Goal: Task Accomplishment & Management: Complete application form

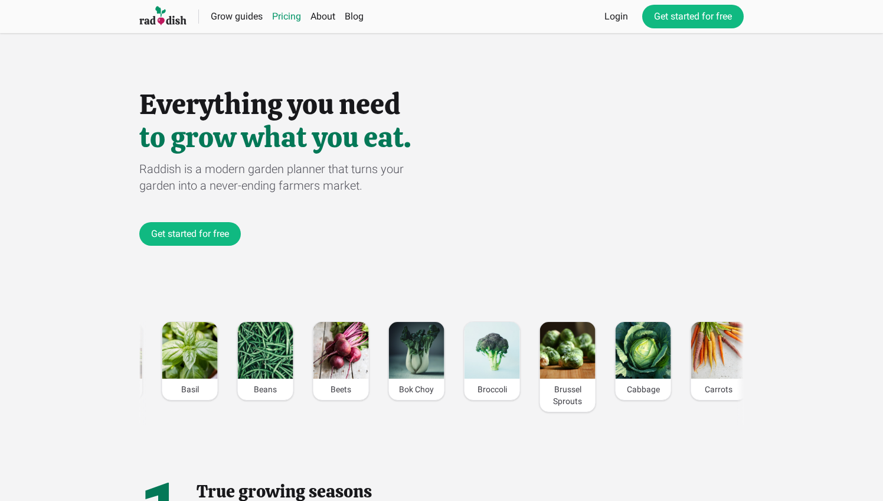
click at [280, 16] on link "Pricing" at bounding box center [286, 16] width 29 height 11
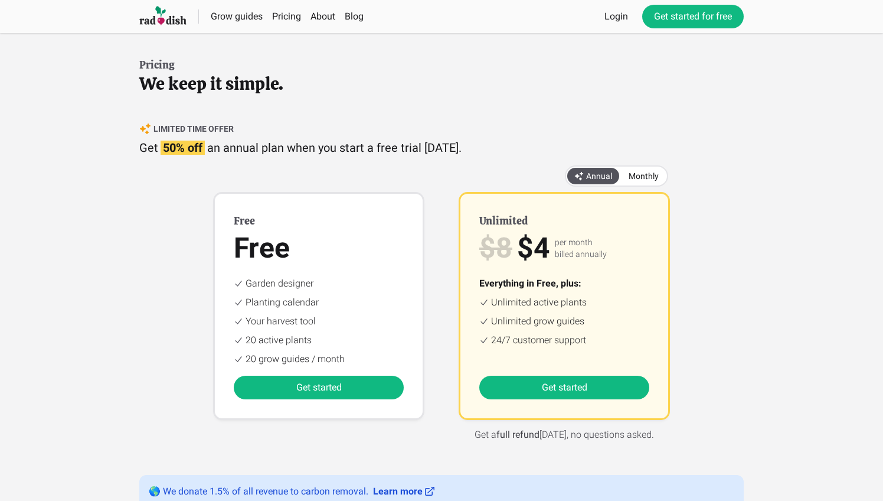
click at [158, 13] on img at bounding box center [162, 16] width 47 height 22
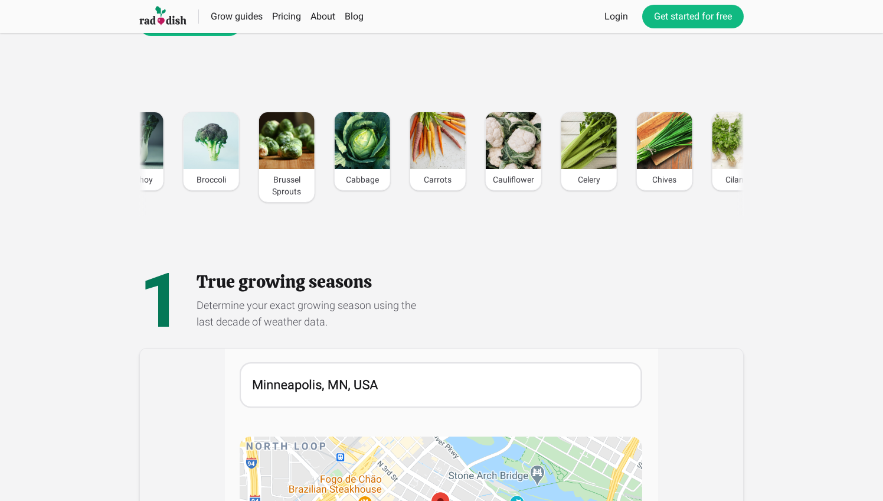
scroll to position [172, 0]
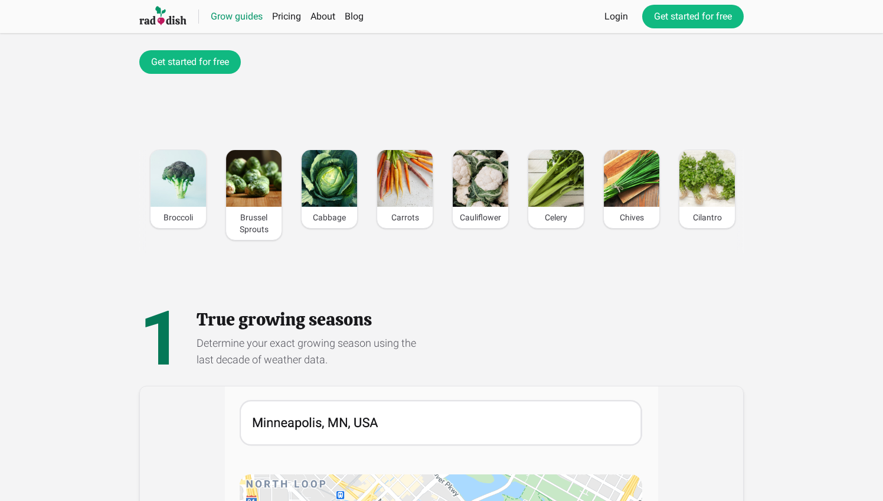
click at [253, 19] on link "Grow guides" at bounding box center [237, 16] width 52 height 11
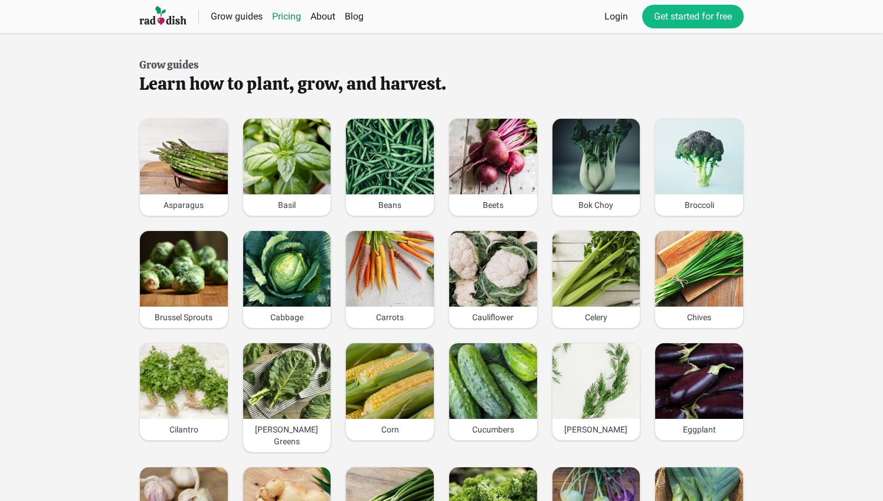
click at [285, 19] on link "Pricing" at bounding box center [286, 16] width 29 height 11
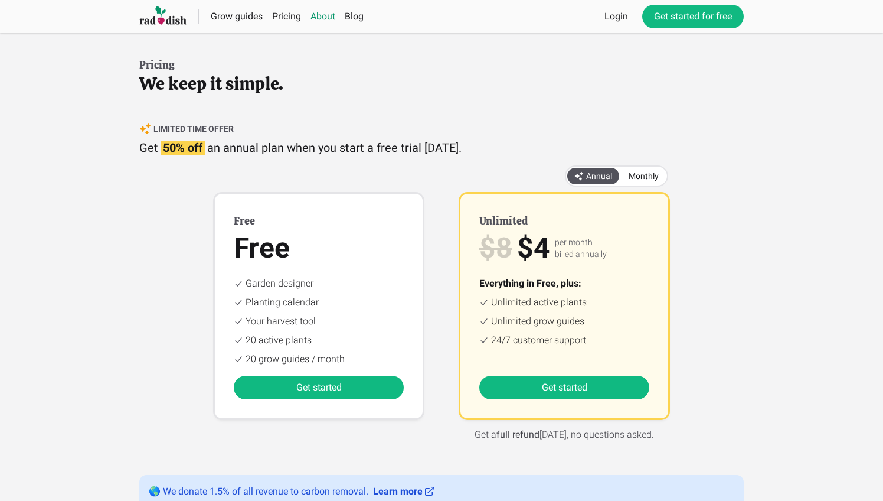
click at [326, 17] on link "About" at bounding box center [323, 16] width 25 height 11
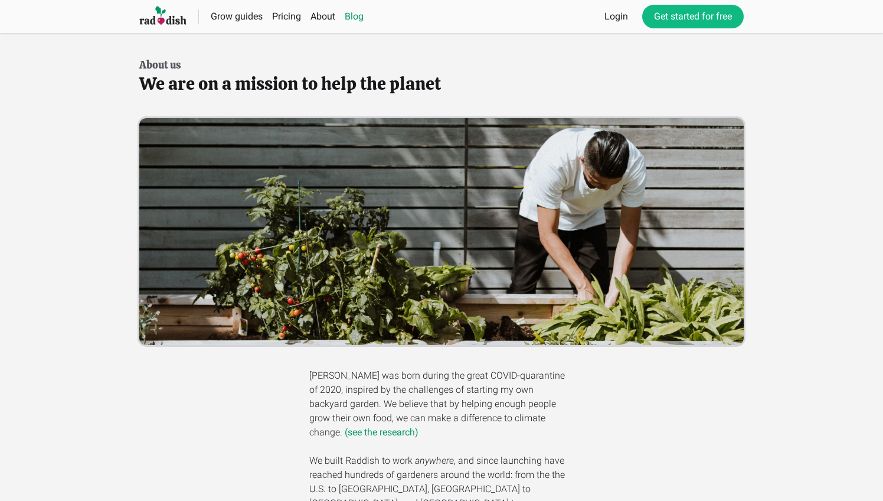
click at [354, 12] on link "Blog" at bounding box center [354, 16] width 19 height 11
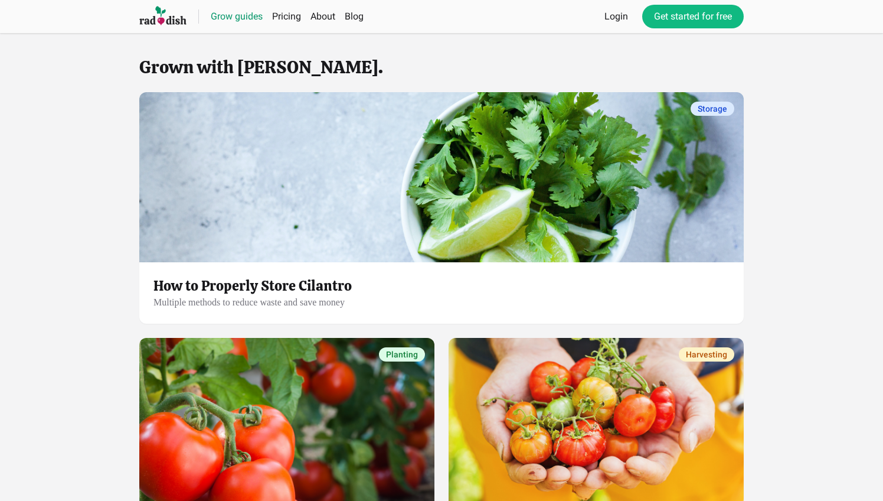
click at [254, 19] on link "Grow guides" at bounding box center [237, 16] width 52 height 11
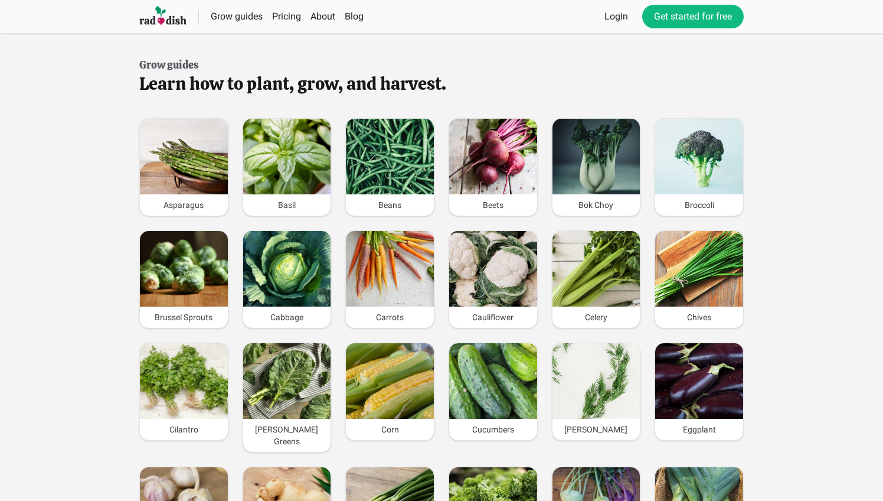
click at [177, 24] on img at bounding box center [162, 16] width 47 height 22
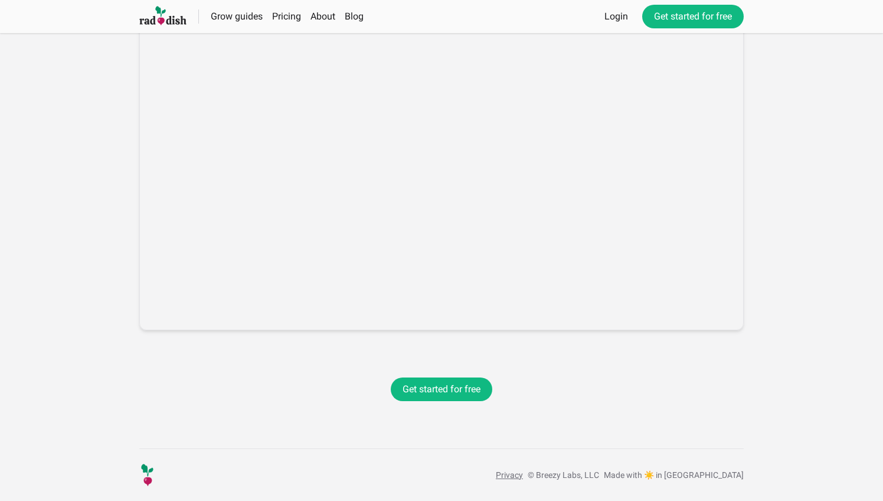
scroll to position [1663, 0]
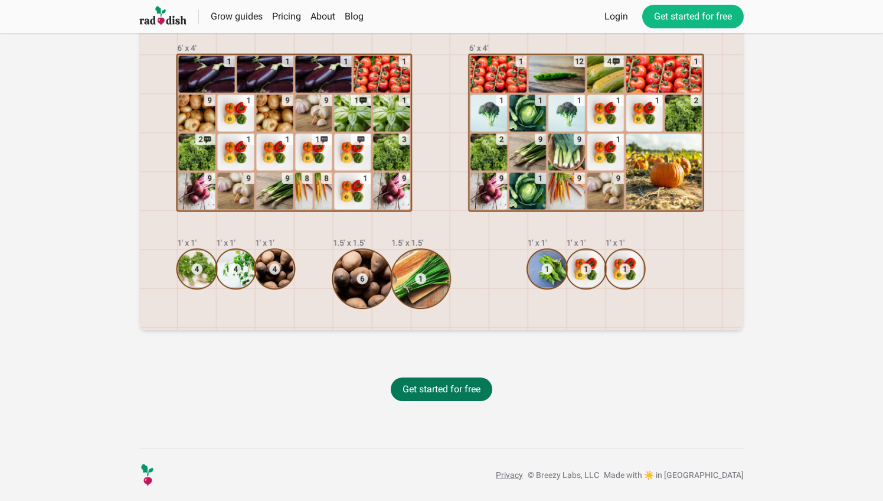
click at [461, 394] on link "Get started for free" at bounding box center [442, 389] width 102 height 24
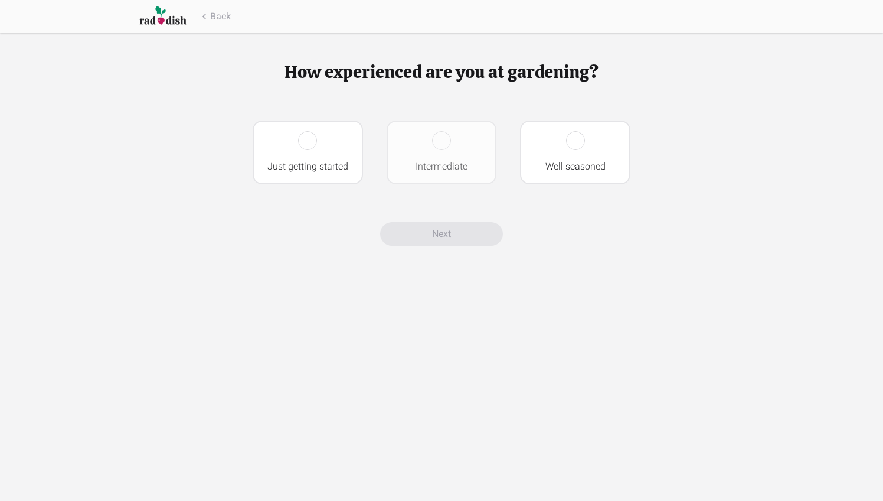
click at [416, 171] on div "Intermediate" at bounding box center [441, 166] width 89 height 14
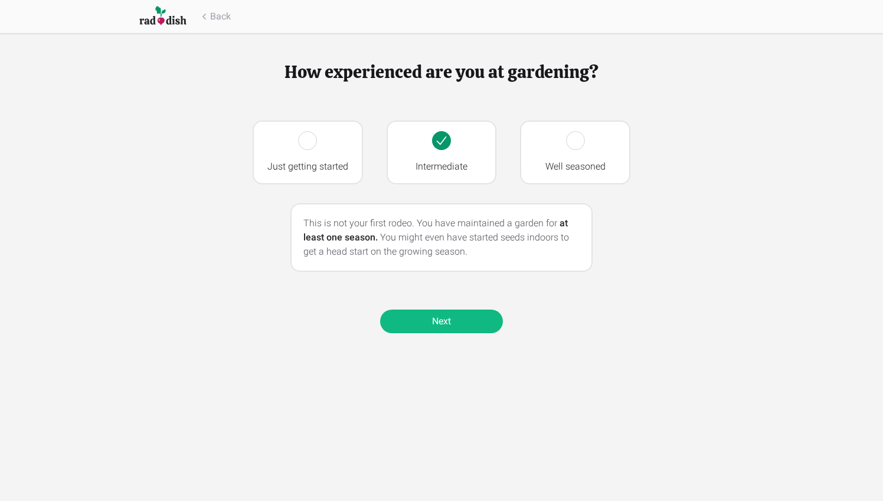
click at [434, 321] on link "Next" at bounding box center [441, 321] width 123 height 24
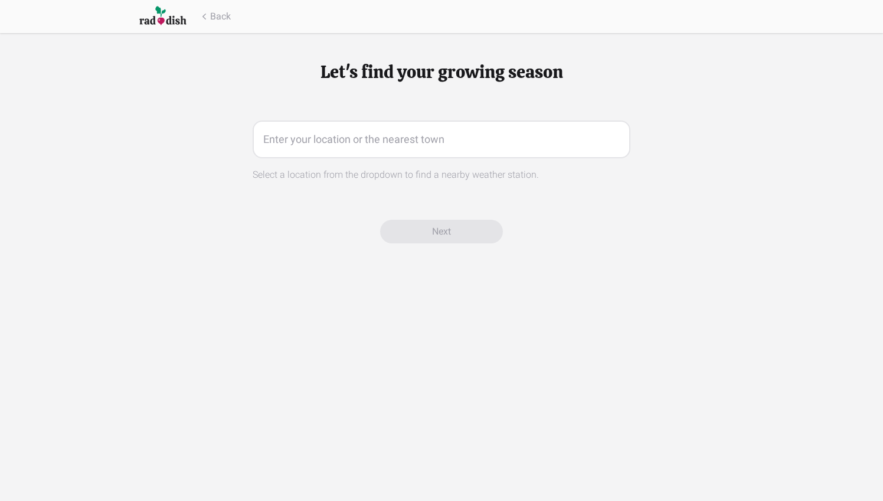
click at [352, 145] on input "text" at bounding box center [442, 139] width 378 height 38
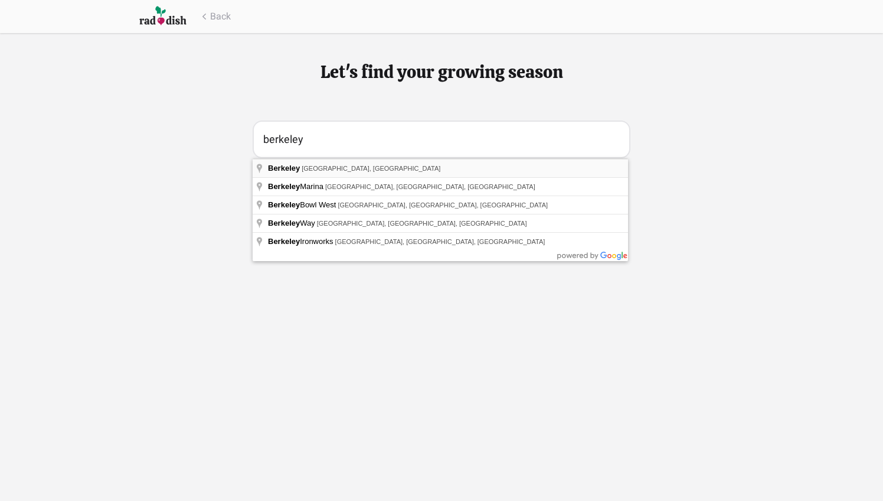
type input "[GEOGRAPHIC_DATA], [GEOGRAPHIC_DATA], [GEOGRAPHIC_DATA]"
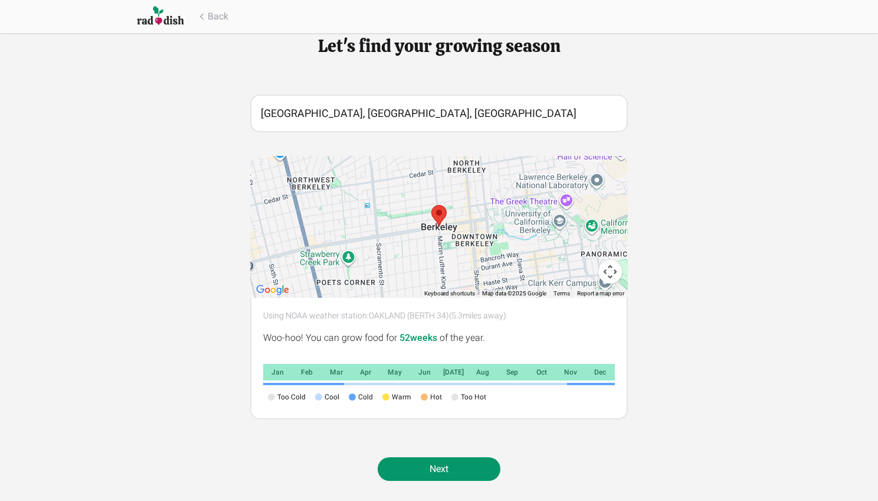
scroll to position [22, 0]
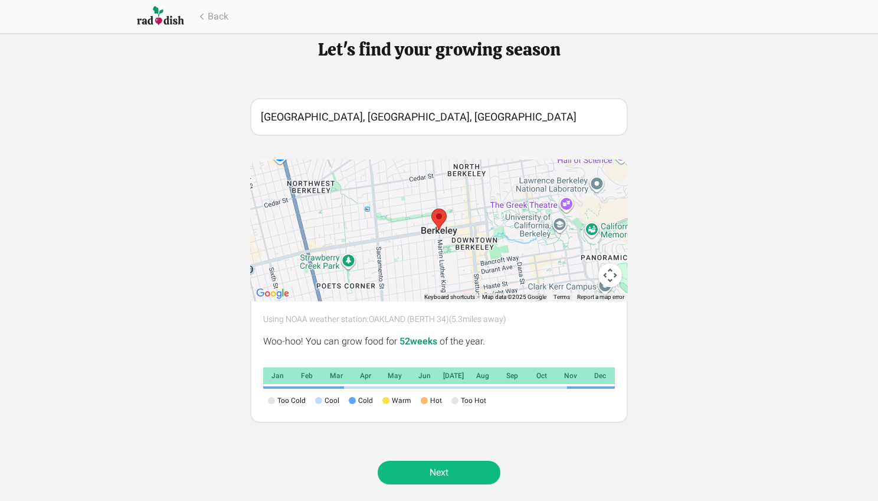
click at [420, 469] on link "Next" at bounding box center [439, 473] width 123 height 24
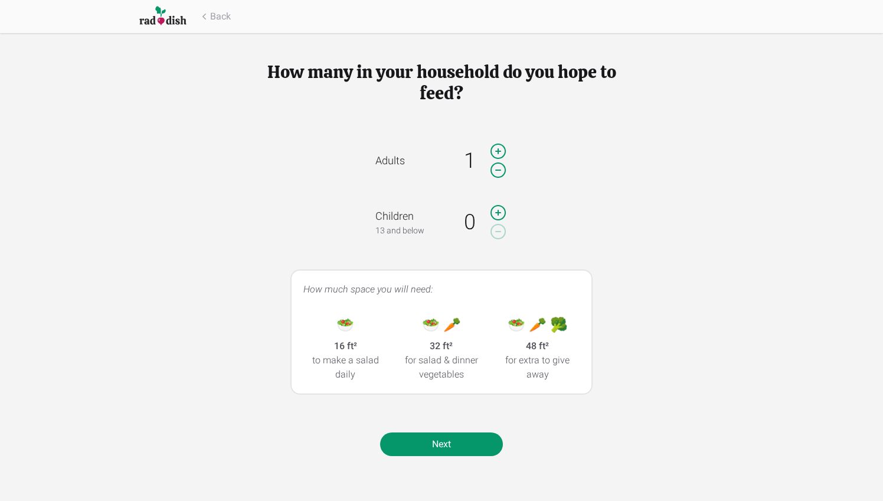
click at [498, 146] on icon at bounding box center [498, 151] width 19 height 24
click at [498, 210] on icon at bounding box center [498, 212] width 14 height 14
click at [447, 441] on link "Next" at bounding box center [441, 444] width 123 height 24
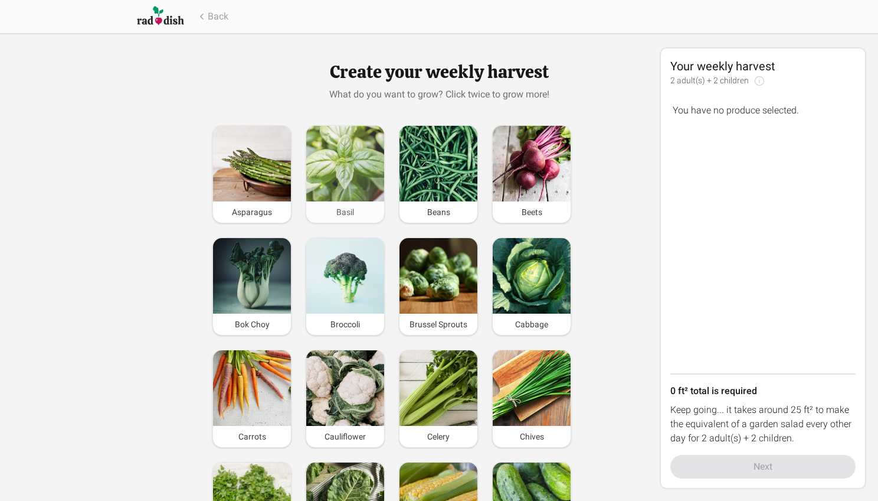
click at [363, 188] on img at bounding box center [345, 164] width 78 height 76
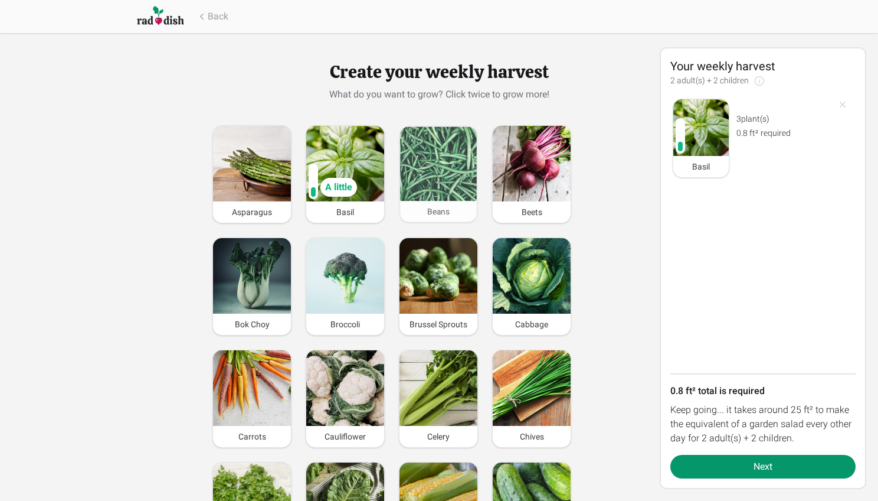
click at [449, 212] on div "Beans" at bounding box center [438, 211] width 77 height 21
